Goal: Transaction & Acquisition: Purchase product/service

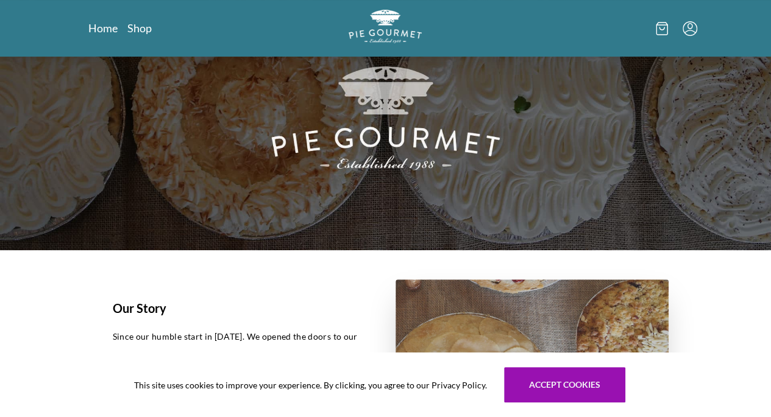
scroll to position [122, 0]
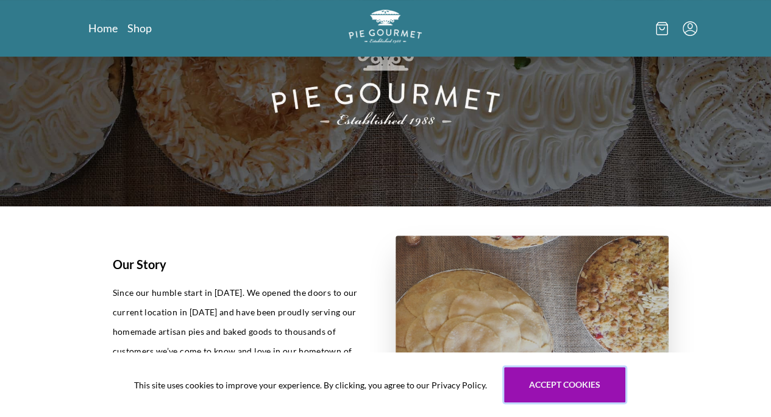
click at [542, 383] on button "Accept cookies" at bounding box center [564, 384] width 121 height 35
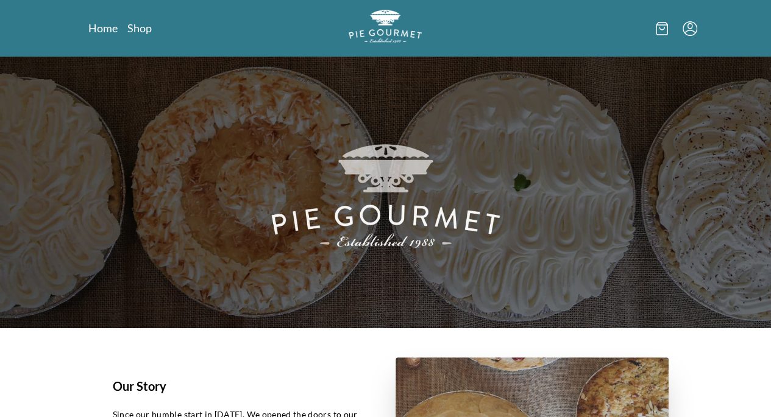
scroll to position [0, 0]
click at [127, 29] on link "Shop" at bounding box center [139, 28] width 24 height 15
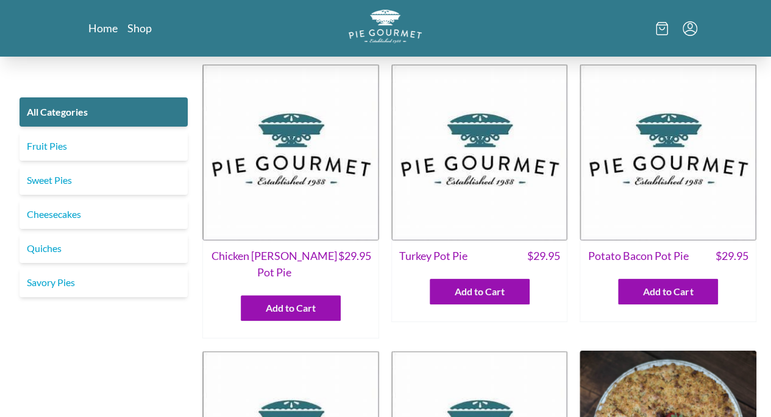
click at [37, 144] on link "Fruit Pies" at bounding box center [103, 146] width 168 height 29
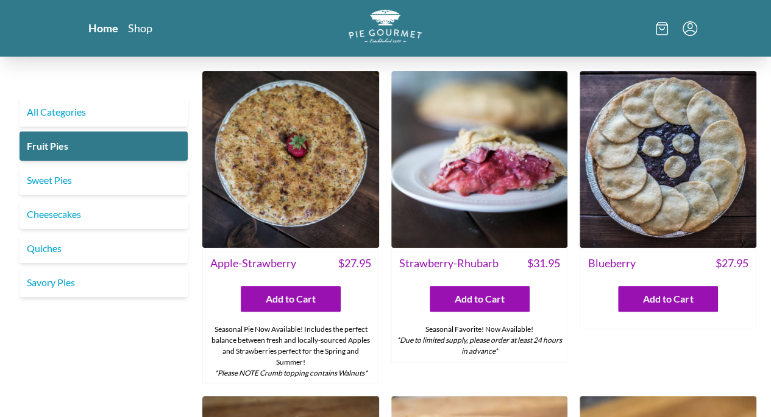
click at [88, 32] on link "Home" at bounding box center [103, 28] width 30 height 15
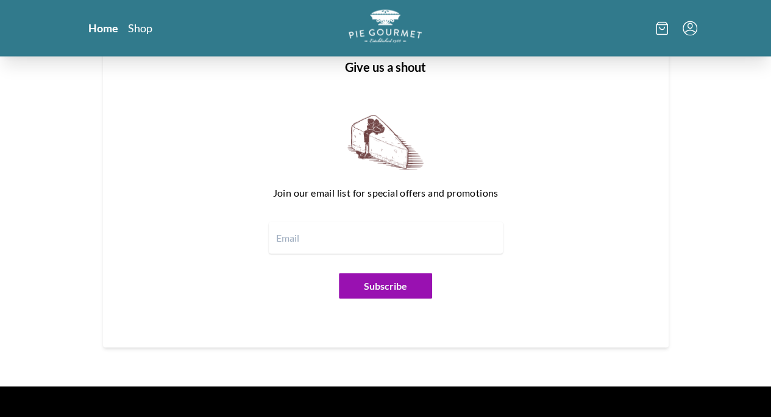
scroll to position [1483, 0]
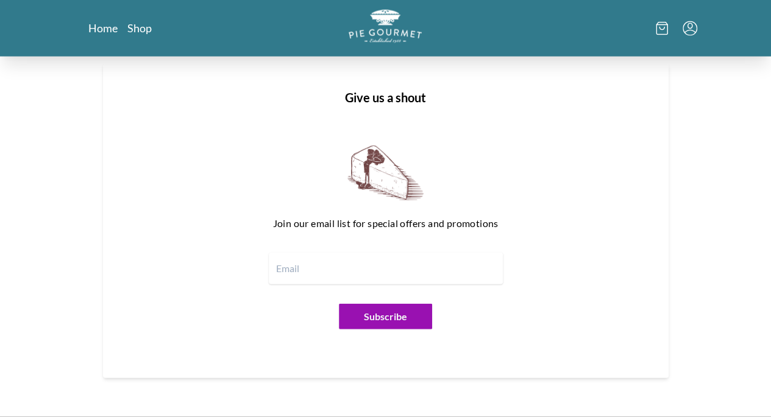
scroll to position [1483, 0]
